Goal: Task Accomplishment & Management: Manage account settings

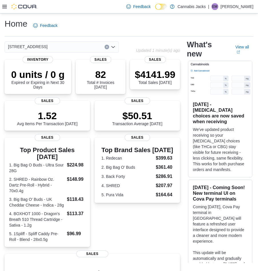
click at [4, 6] on icon at bounding box center [4, 6] width 5 height 5
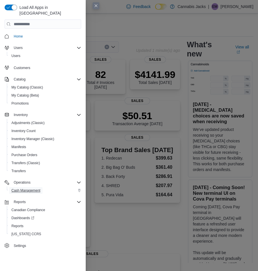
click at [24, 188] on span "Cash Management" at bounding box center [25, 190] width 29 height 5
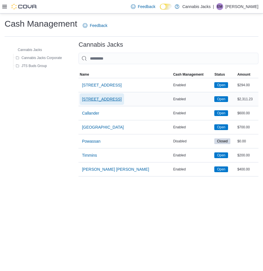
click at [108, 99] on span "[STREET_ADDRESS]" at bounding box center [101, 99] width 39 height 6
